Goal: Task Accomplishment & Management: Manage account settings

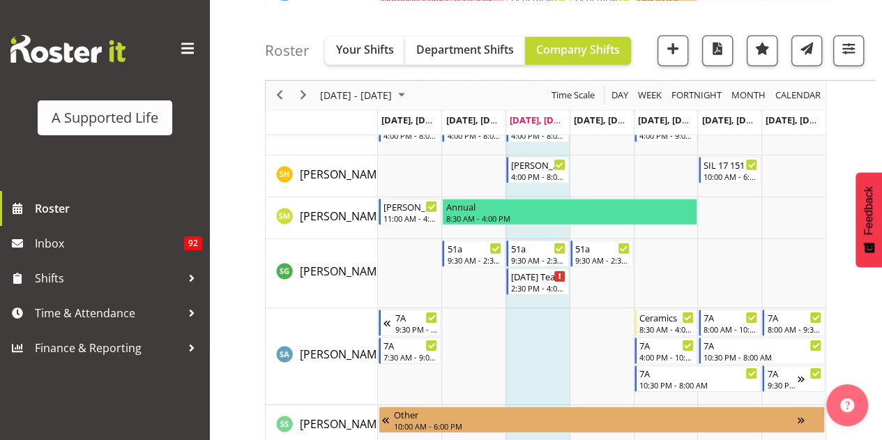
scroll to position [7195, 0]
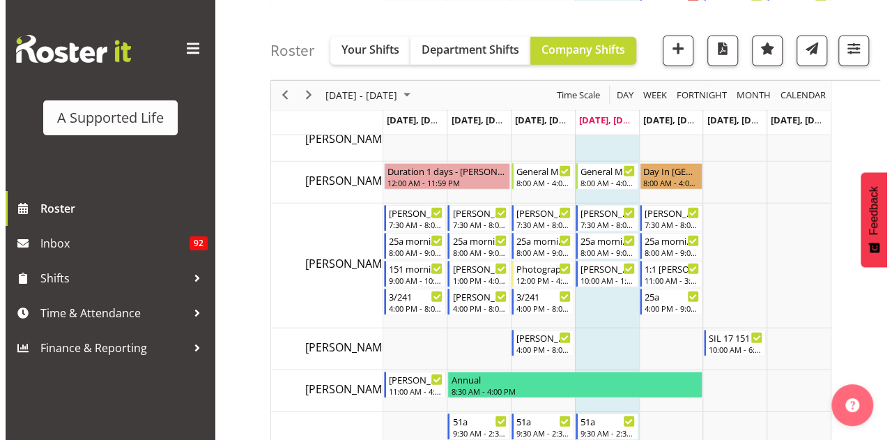
scroll to position [7154, 0]
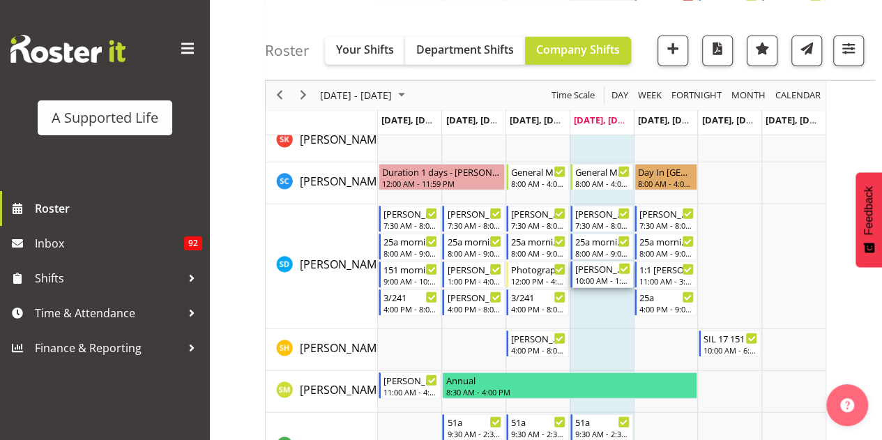
click at [599, 276] on div "10:00 AM - 1:00 PM" at bounding box center [602, 280] width 55 height 11
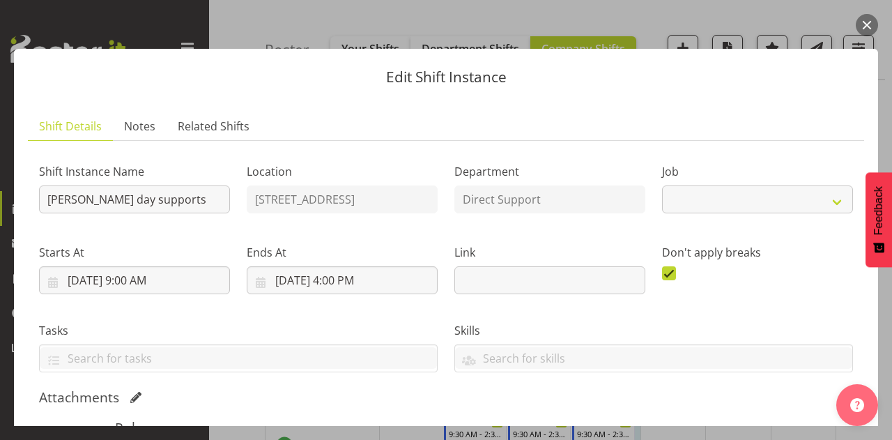
select select "4112"
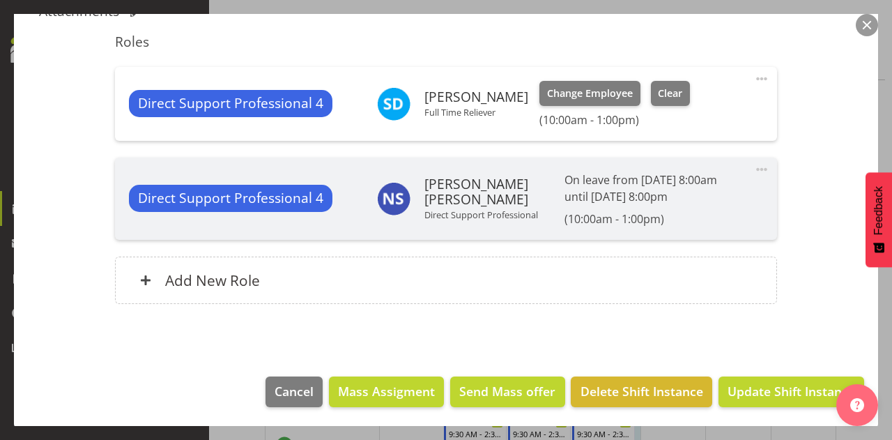
scroll to position [342, 0]
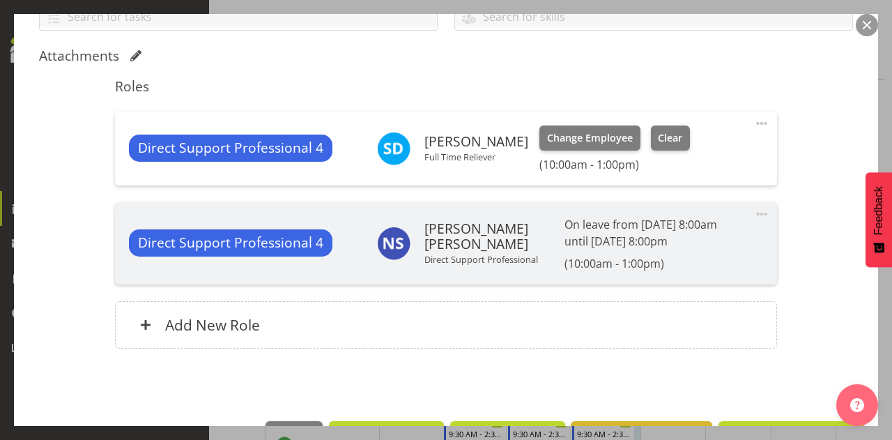
click at [753, 119] on span at bounding box center [761, 123] width 17 height 17
click at [688, 151] on link "Edit" at bounding box center [703, 153] width 134 height 25
select select "7"
select select "2025"
select select "10"
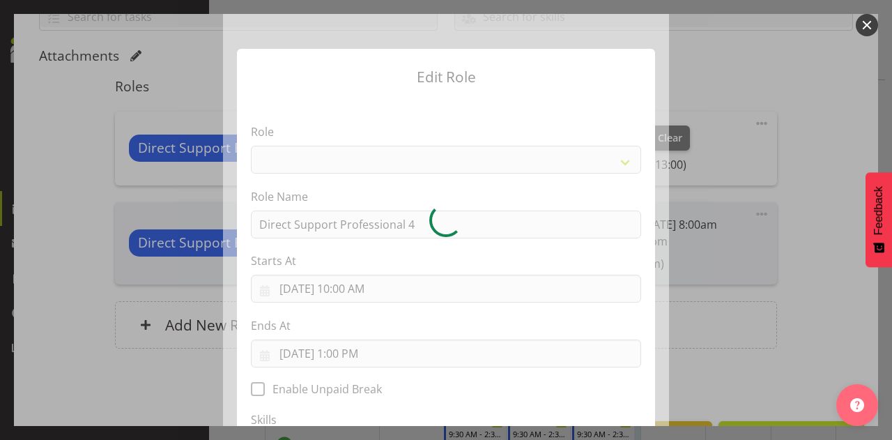
select select "519"
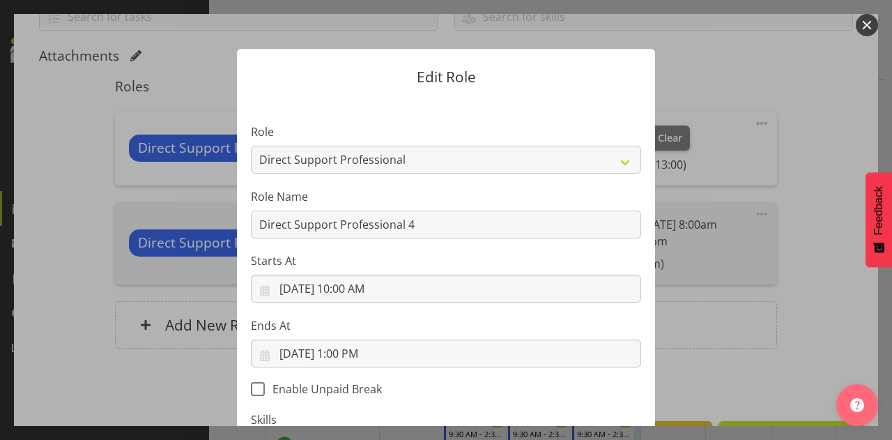
scroll to position [42, 0]
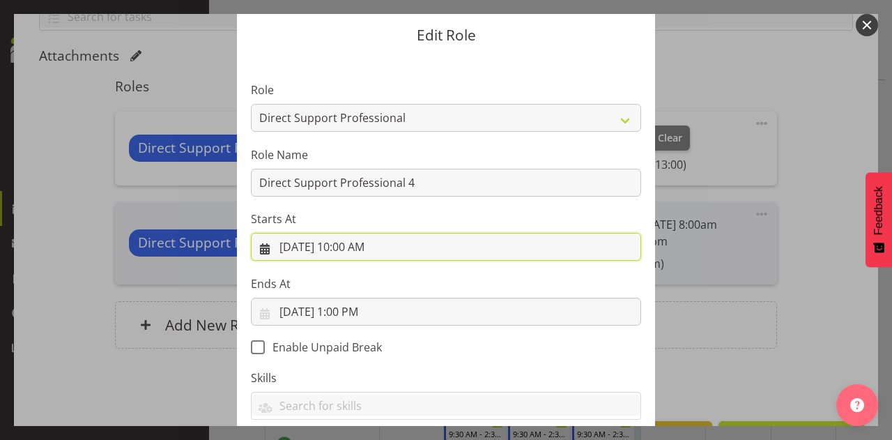
click at [344, 247] on input "[DATE] 10:00 AM" at bounding box center [446, 247] width 390 height 28
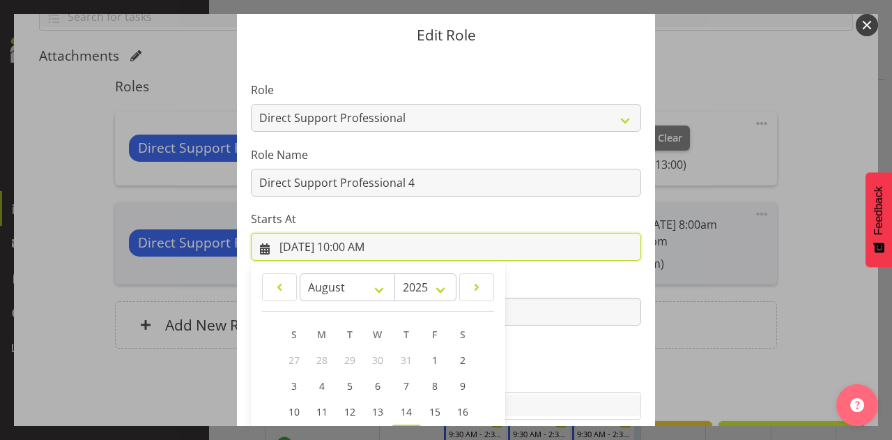
scroll to position [194, 0]
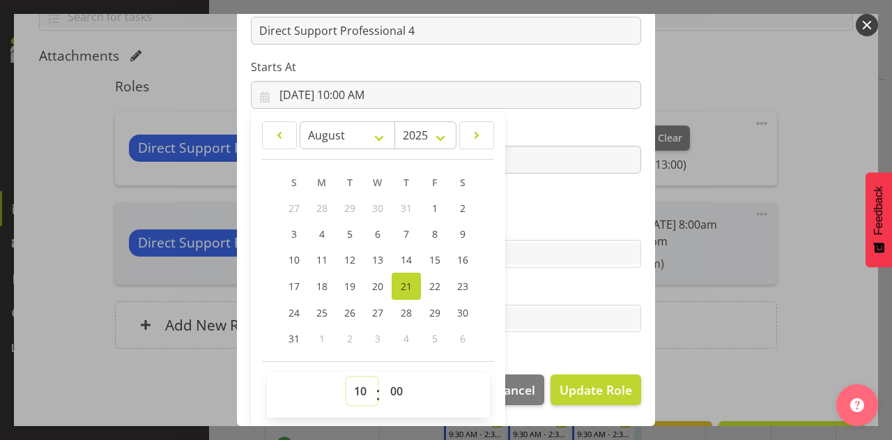
click at [358, 393] on select "00 01 02 03 04 05 06 07 08 09 10 11 12 13 14 15 16 17 18 19 20 21 22 23" at bounding box center [361, 391] width 31 height 28
select select "9"
click at [346, 377] on select "00 01 02 03 04 05 06 07 08 09 10 11 12 13 14 15 16 17 18 19 20 21 22 23" at bounding box center [361, 391] width 31 height 28
type input "[DATE] 9:00 AM"
click at [563, 212] on section "Role Accounts and Payroll Admin Support Aspirations & Support Facilitator Chief…" at bounding box center [446, 133] width 418 height 456
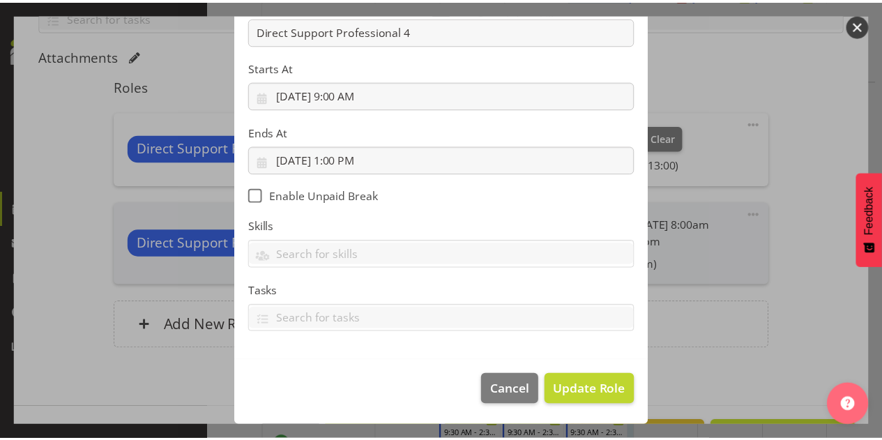
scroll to position [192, 0]
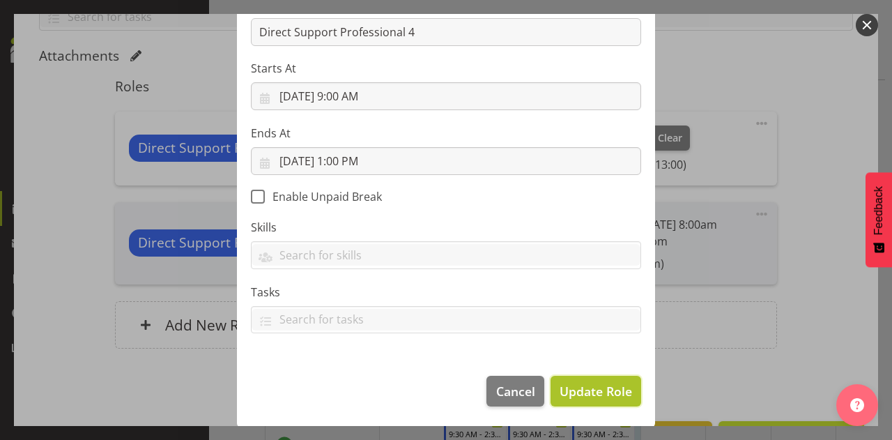
click at [573, 393] on span "Update Role" at bounding box center [596, 391] width 72 height 18
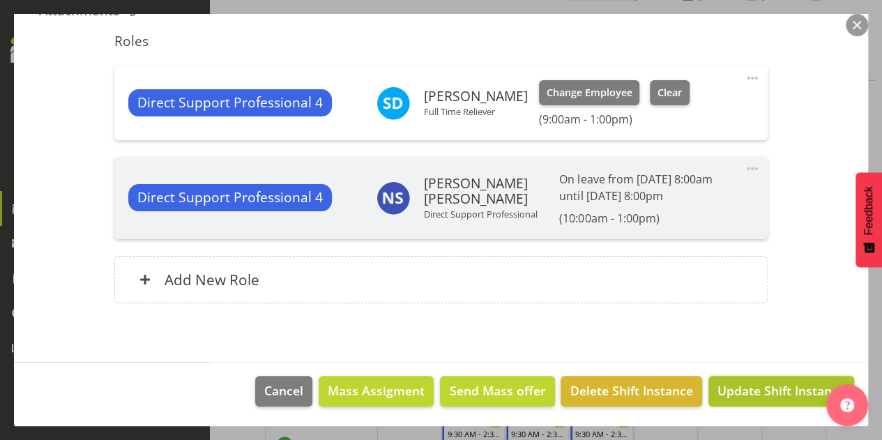
click at [753, 387] on span "Update Shift Instance" at bounding box center [781, 390] width 128 height 18
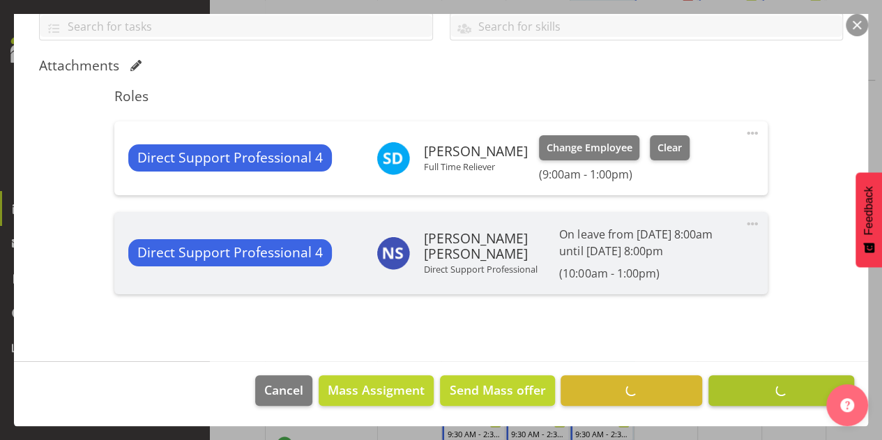
scroll to position [4073, 0]
